Goal: Task Accomplishment & Management: Manage account settings

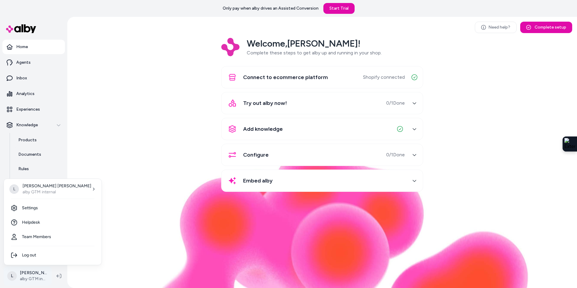
click at [39, 273] on html "Only pay when alby drives an Assisted Conversion Start Trial Home Agents Inbox …" at bounding box center [288, 144] width 577 height 288
click at [106, 205] on span "NYDJ Apparel" at bounding box center [93, 205] width 27 height 6
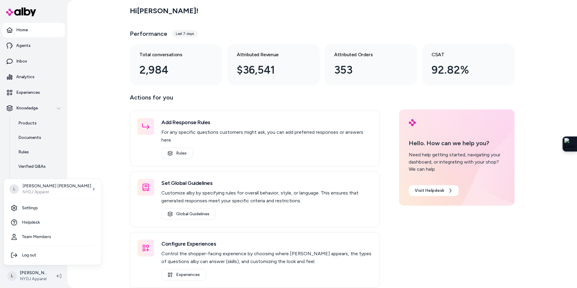
click at [38, 277] on html "Home Agents Inbox Analytics Experiences Knowledge Products Documents Rules Veri…" at bounding box center [288, 144] width 577 height 288
click at [35, 209] on link "Settings" at bounding box center [52, 208] width 93 height 14
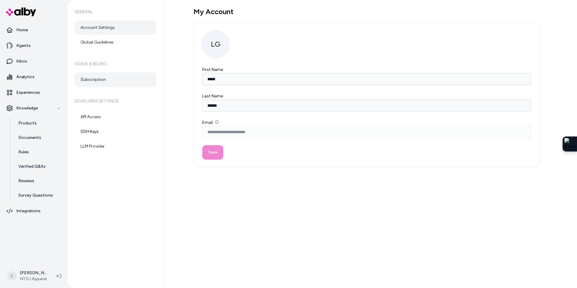
click at [108, 78] on link "Subscription" at bounding box center [114, 79] width 81 height 14
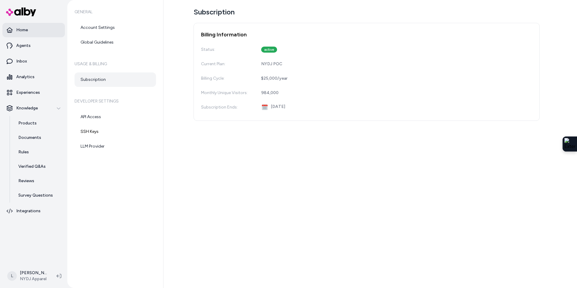
click at [27, 31] on p "Home" at bounding box center [22, 30] width 12 height 6
